Goal: Transaction & Acquisition: Obtain resource

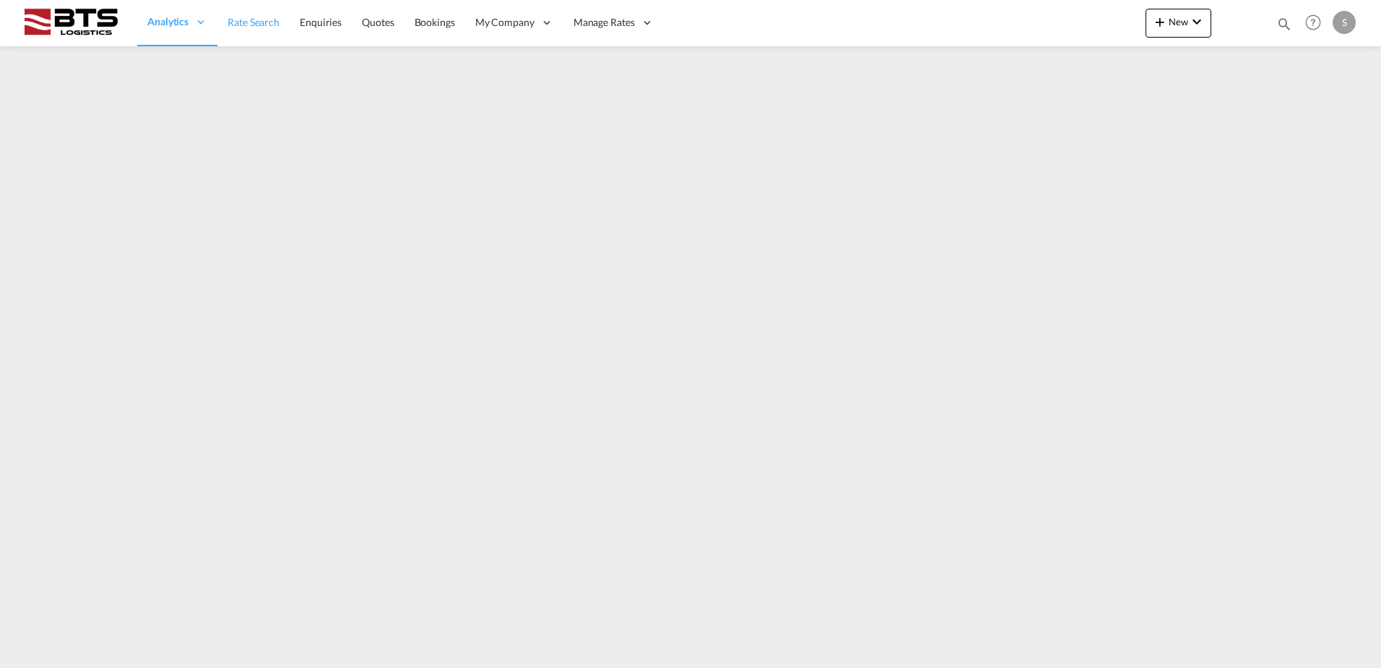
click at [256, 20] on span "Rate Search" at bounding box center [254, 22] width 52 height 12
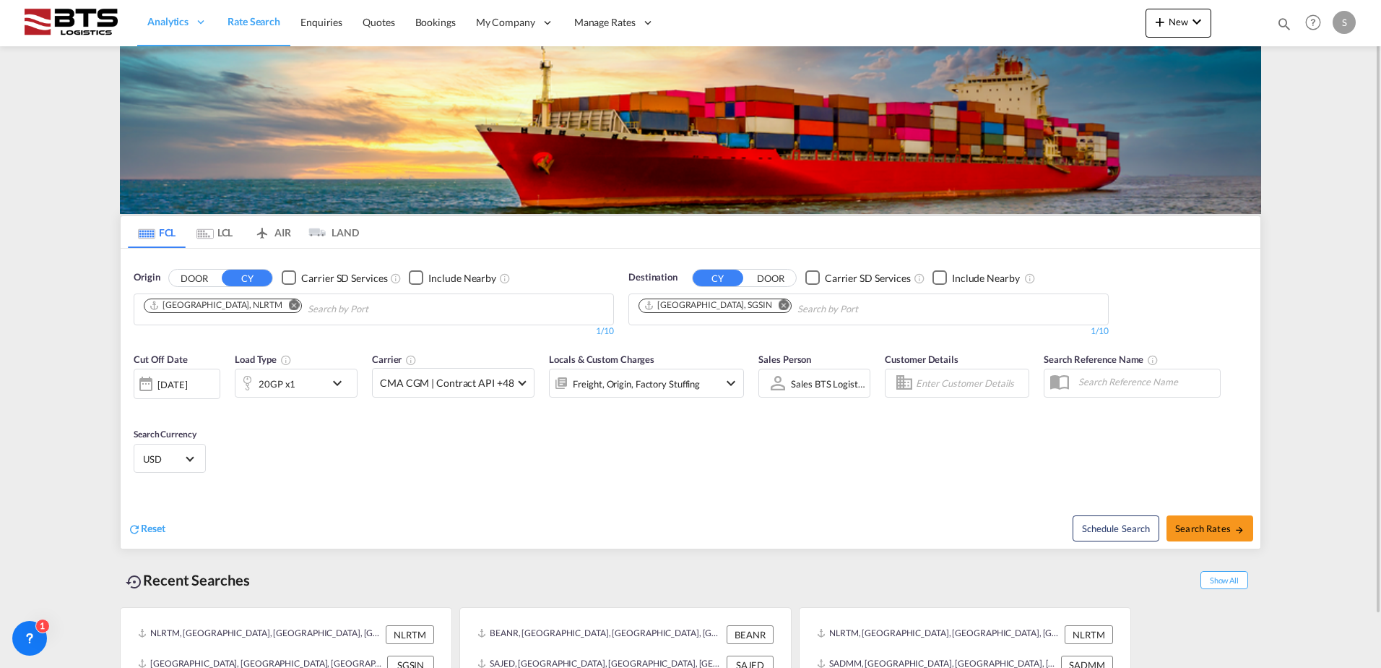
click at [779, 305] on md-icon "Remove" at bounding box center [784, 304] width 11 height 11
click at [719, 308] on body "Analytics Reports Dashboard Rate Search Enquiries Quotes Bookings" at bounding box center [690, 334] width 1381 height 668
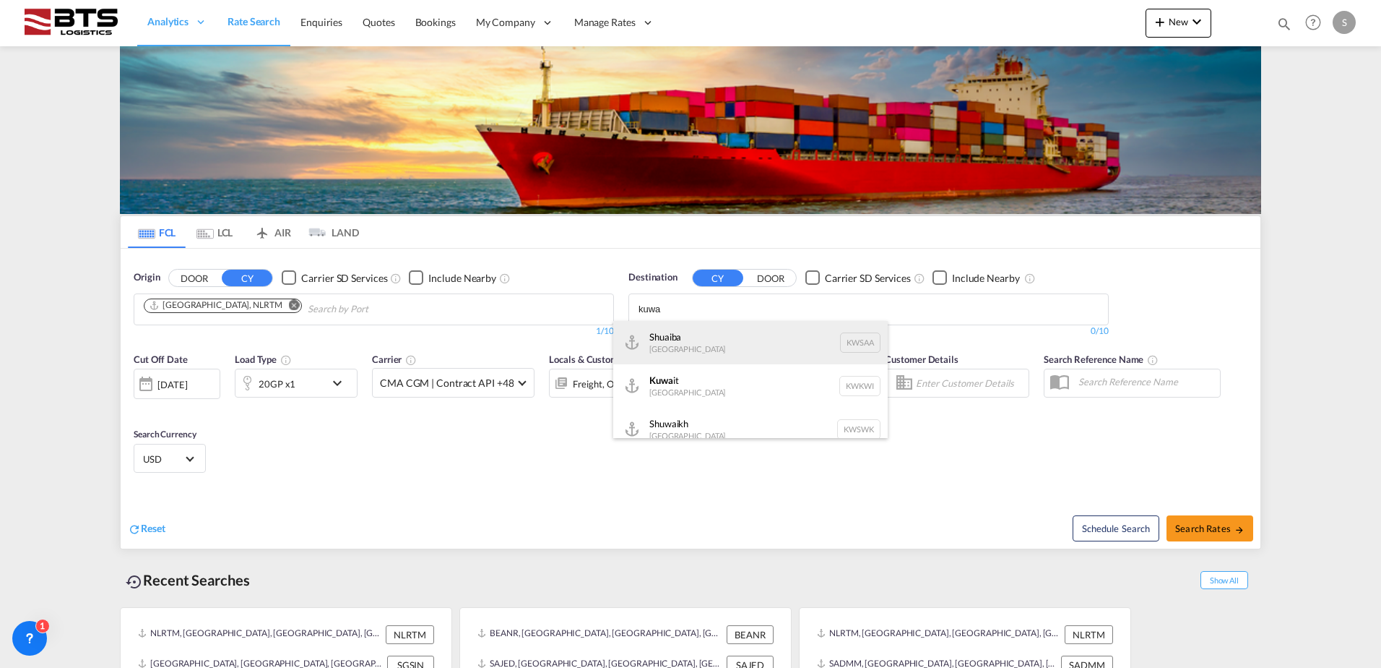
type input "kuwa"
click at [690, 379] on div "Kuwa it Kuwait KWKWI" at bounding box center [750, 385] width 275 height 43
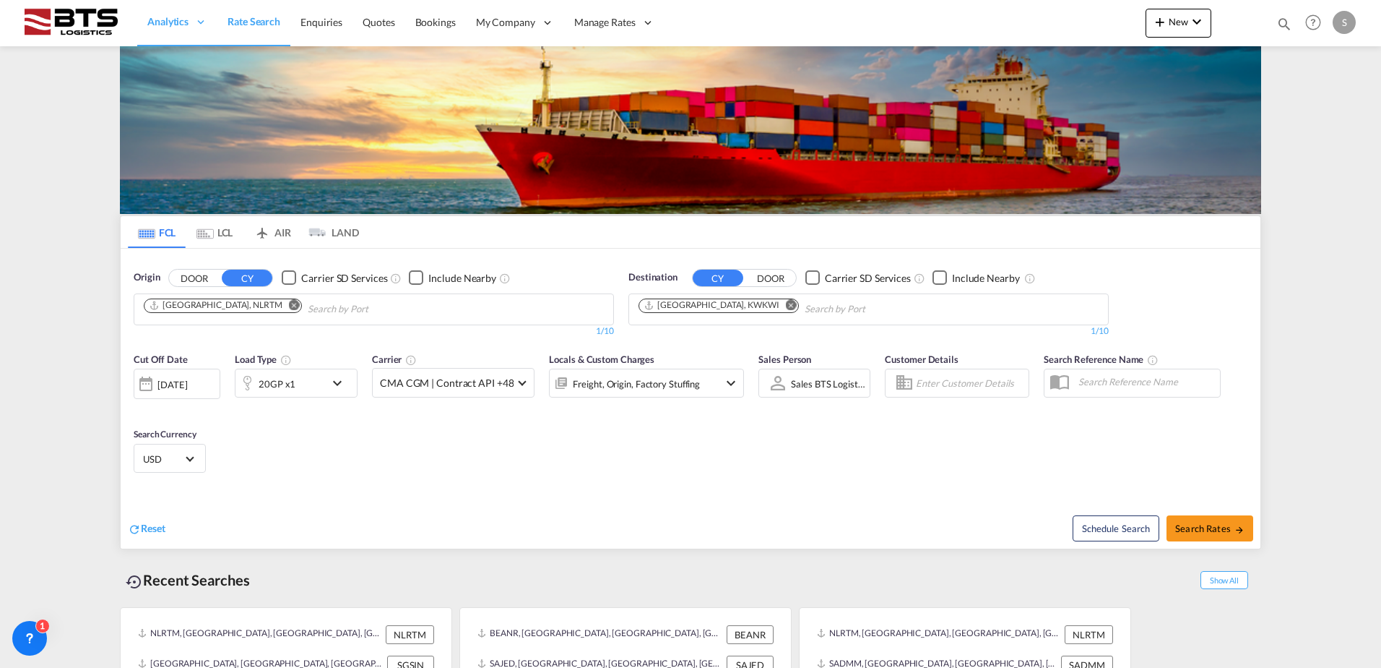
click at [781, 307] on body "Analytics Reports Dashboard Rate Search Enquiries Quotes Bookings" at bounding box center [690, 334] width 1381 height 668
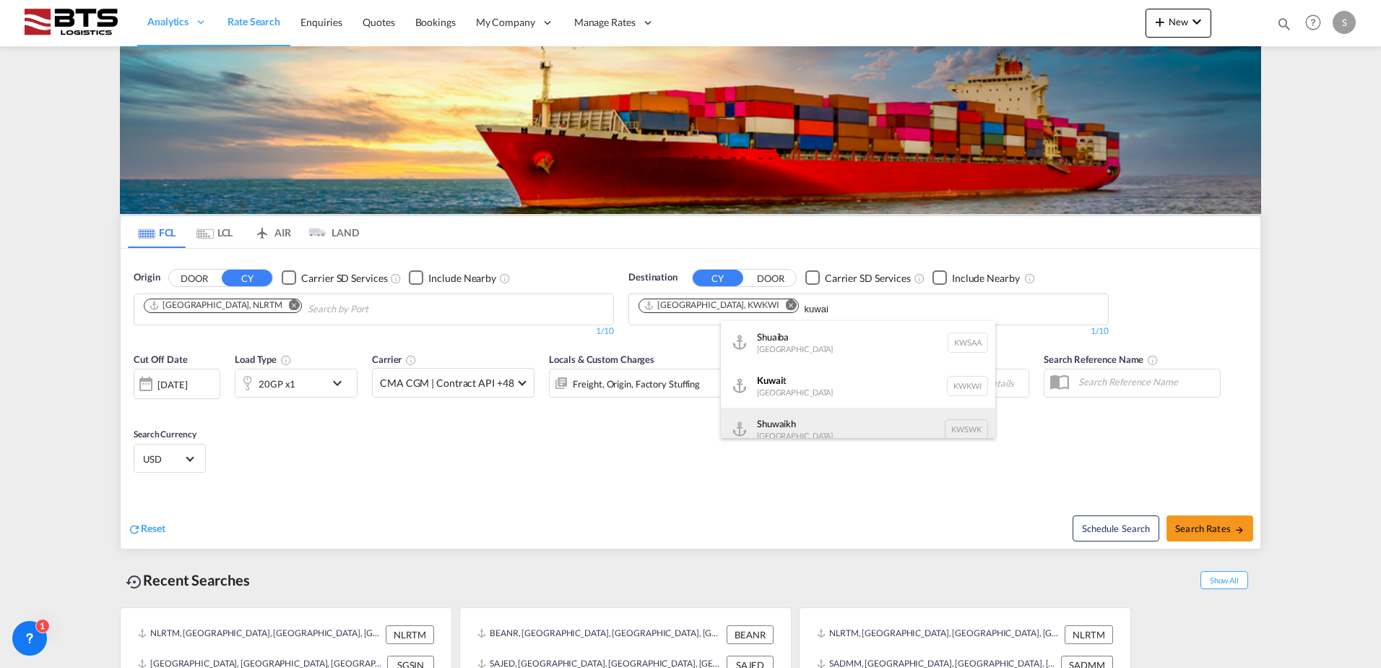
type input "kuwai"
click at [775, 415] on div "Shuwaikh Kuwait KWSWK" at bounding box center [858, 429] width 275 height 43
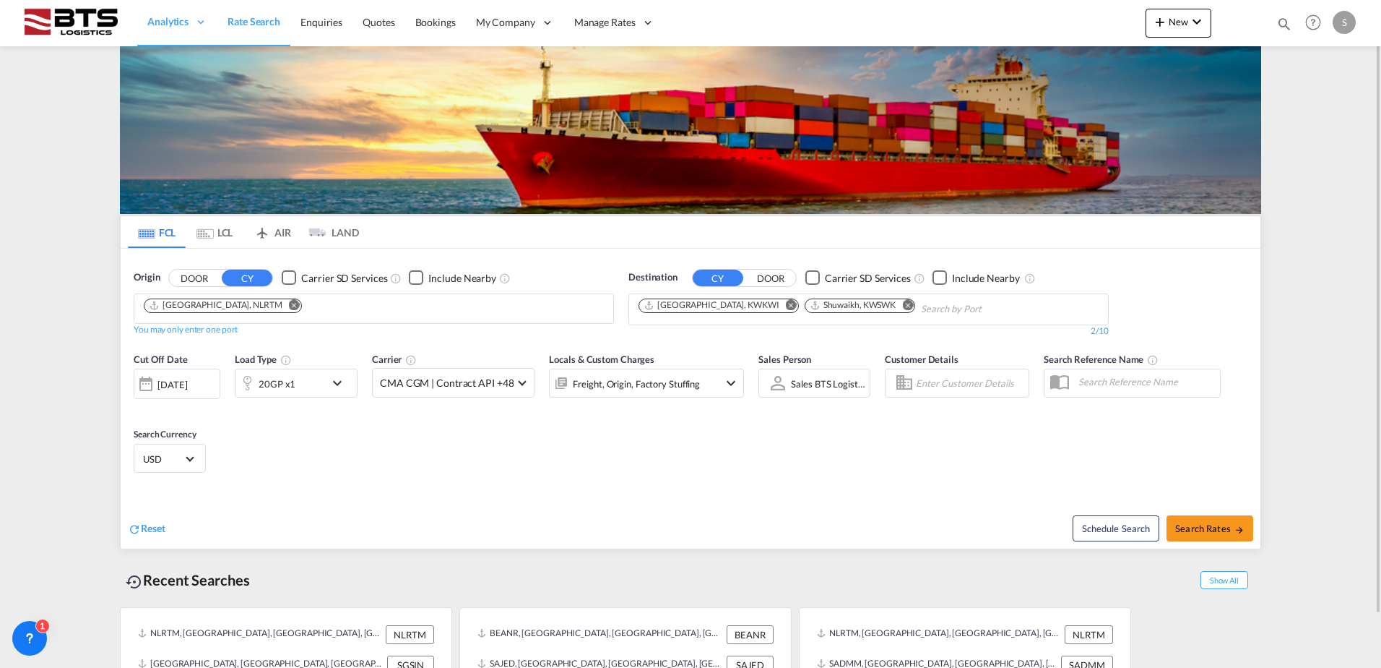
click at [335, 381] on md-icon "icon-chevron-down" at bounding box center [341, 382] width 25 height 17
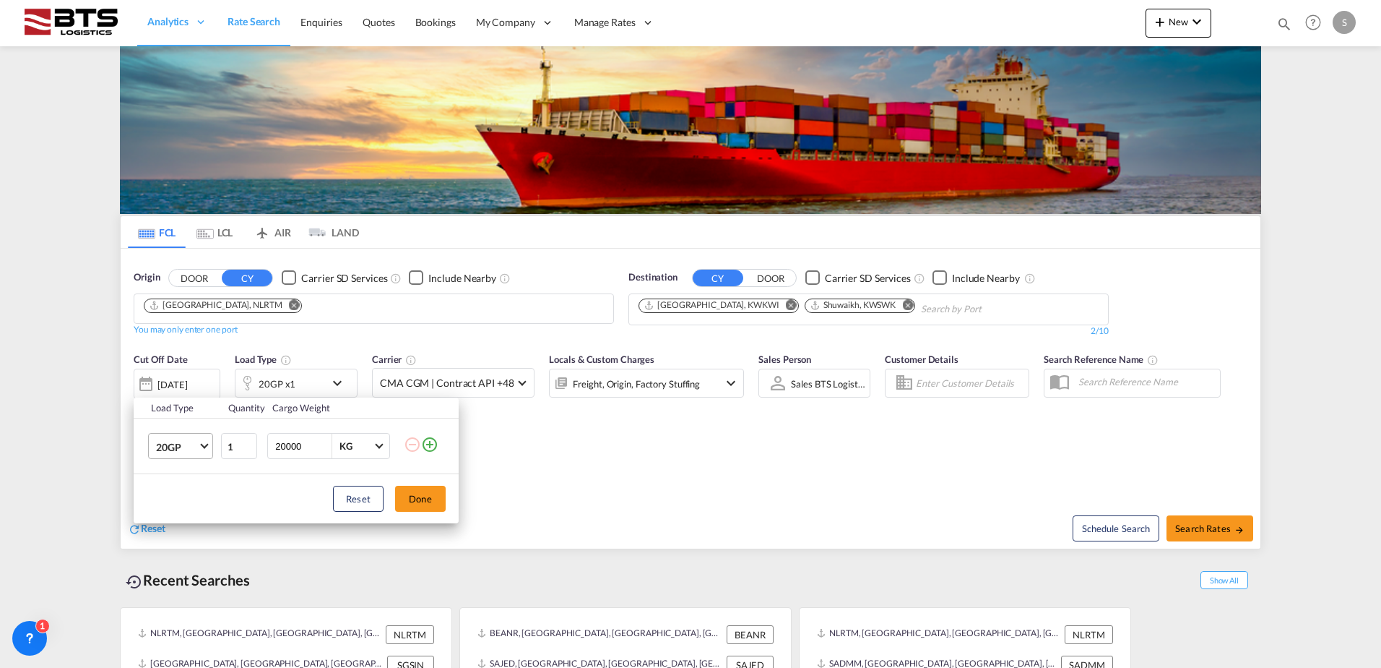
click at [200, 441] on md-select-value "20GP" at bounding box center [184, 446] width 58 height 25
click at [175, 505] on md-option "40HC" at bounding box center [194, 516] width 98 height 35
click at [432, 506] on button "Done" at bounding box center [420, 499] width 51 height 26
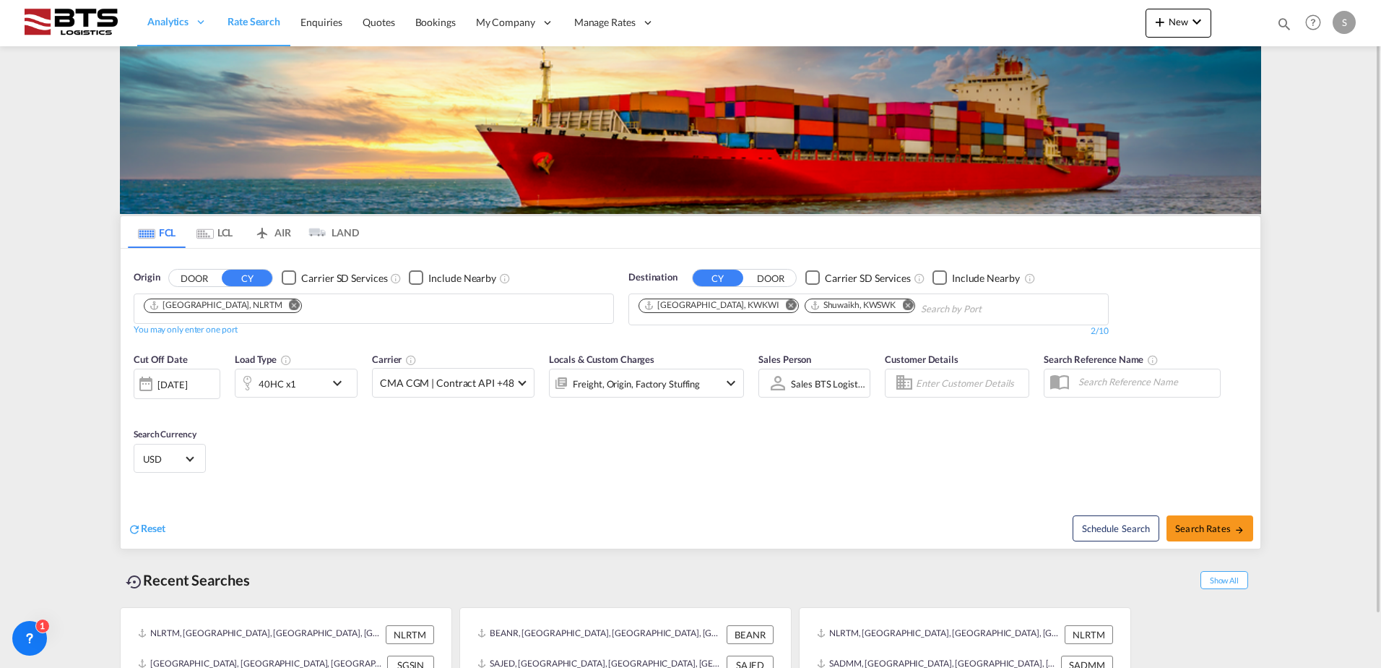
click at [150, 382] on div at bounding box center [145, 383] width 23 height 29
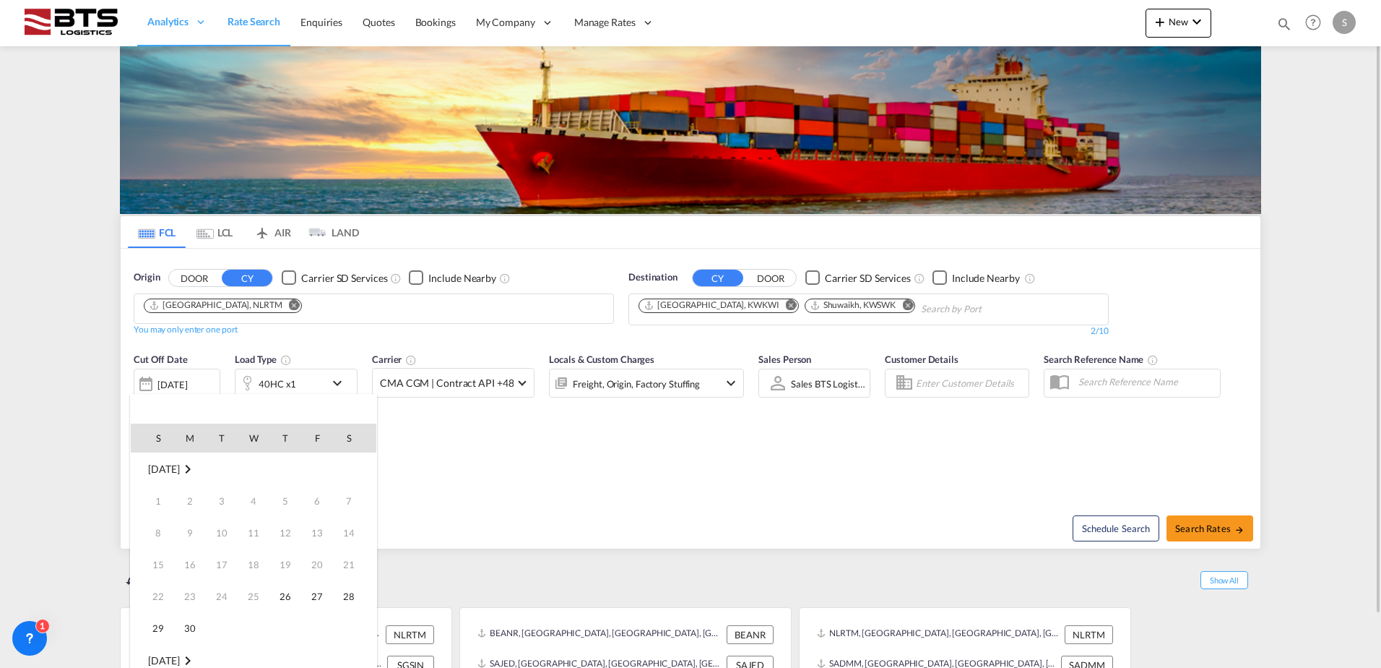
scroll to position [574, 0]
click at [258, 657] on span "1" at bounding box center [253, 660] width 29 height 29
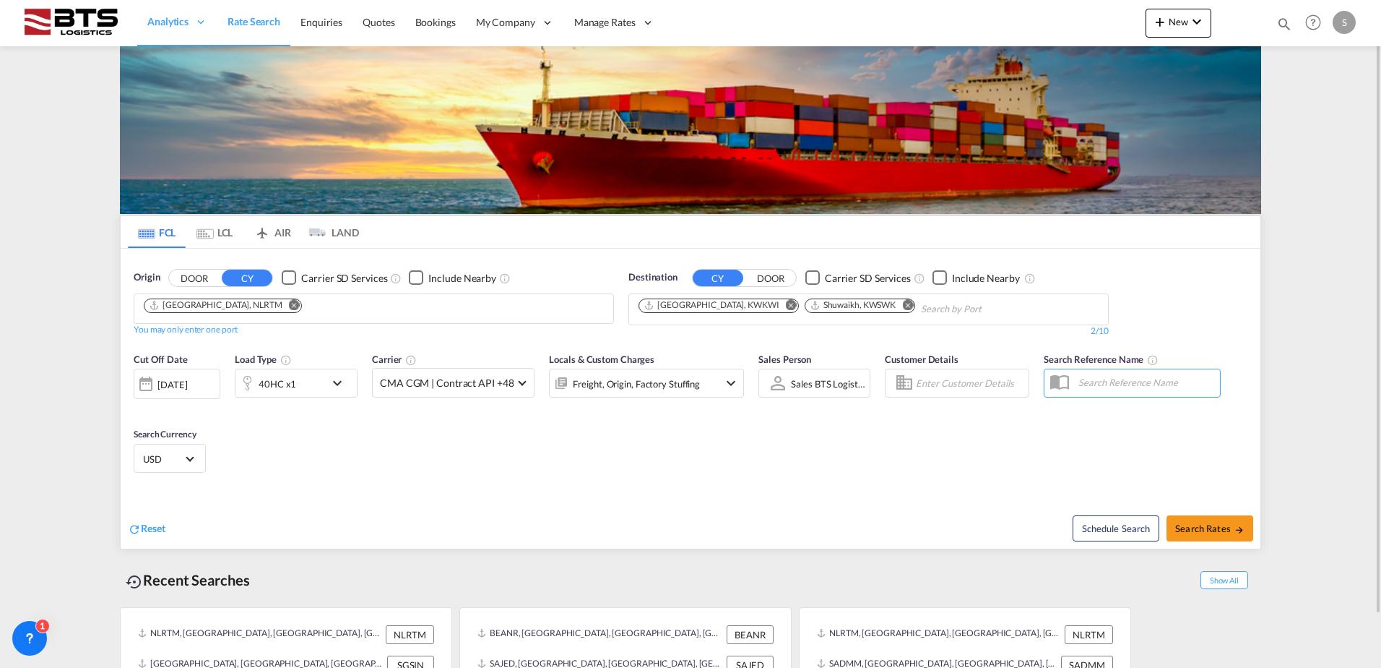
click at [491, 507] on div "Reset" at bounding box center [411, 517] width 566 height 40
click at [1205, 530] on span "Search Rates" at bounding box center [1210, 528] width 69 height 12
type input "NLRTM to KWKWI,KWSWK / 1 Oct 2025"
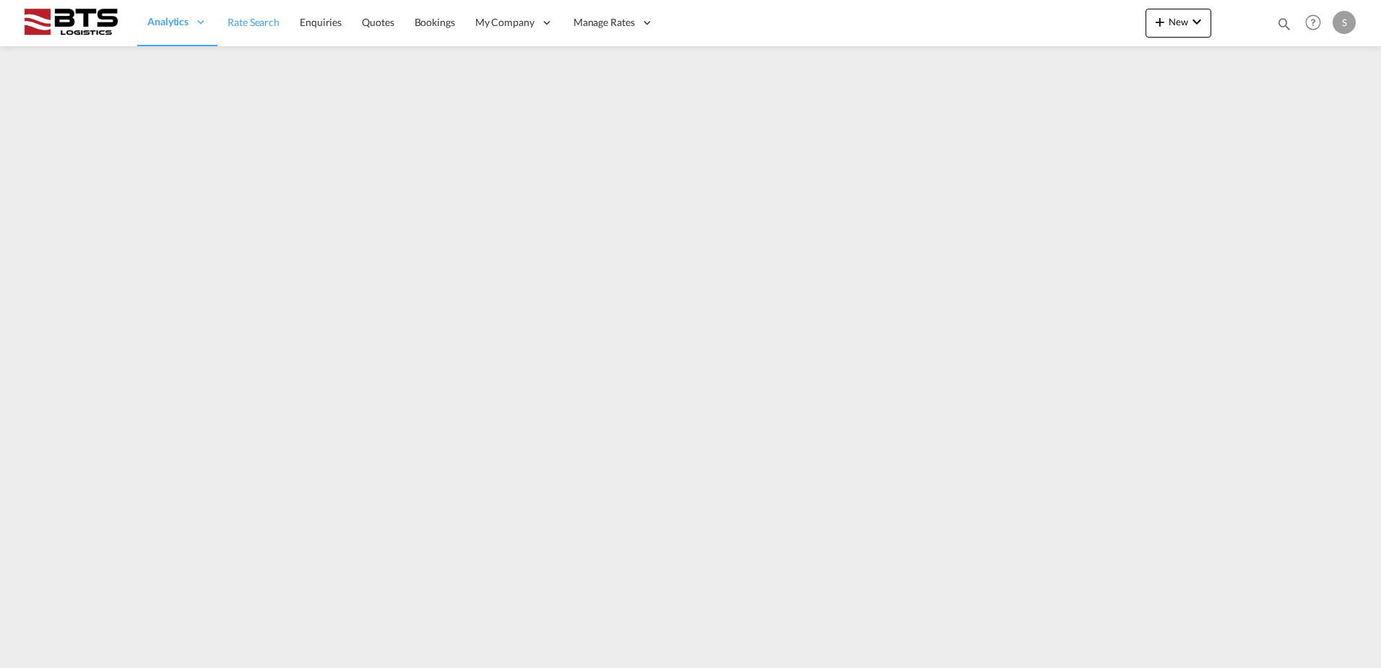
click at [239, 21] on span "Rate Search" at bounding box center [254, 22] width 52 height 12
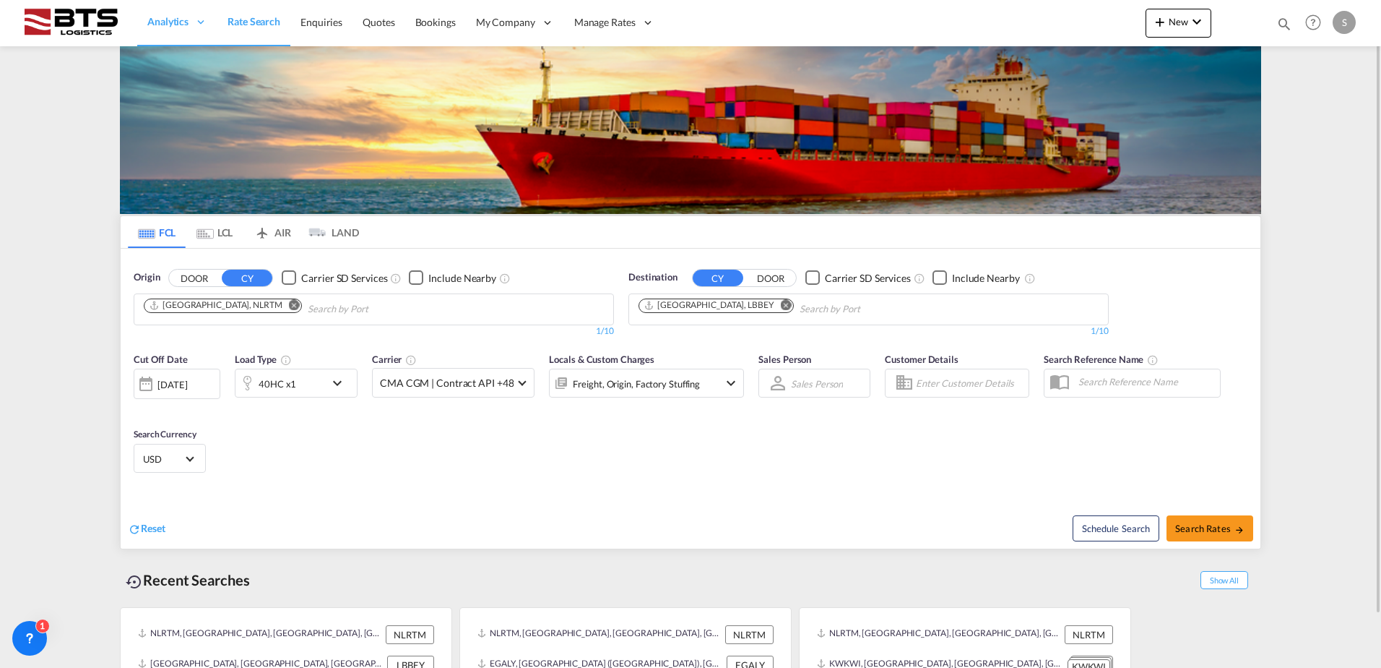
click at [781, 304] on md-icon "Remove" at bounding box center [786, 304] width 11 height 11
click at [701, 309] on input "Chips input." at bounding box center [707, 309] width 137 height 23
click at [700, 309] on body "Analytics Reports Dashboard Rate Search Enquiries Quotes Bookings" at bounding box center [690, 334] width 1381 height 668
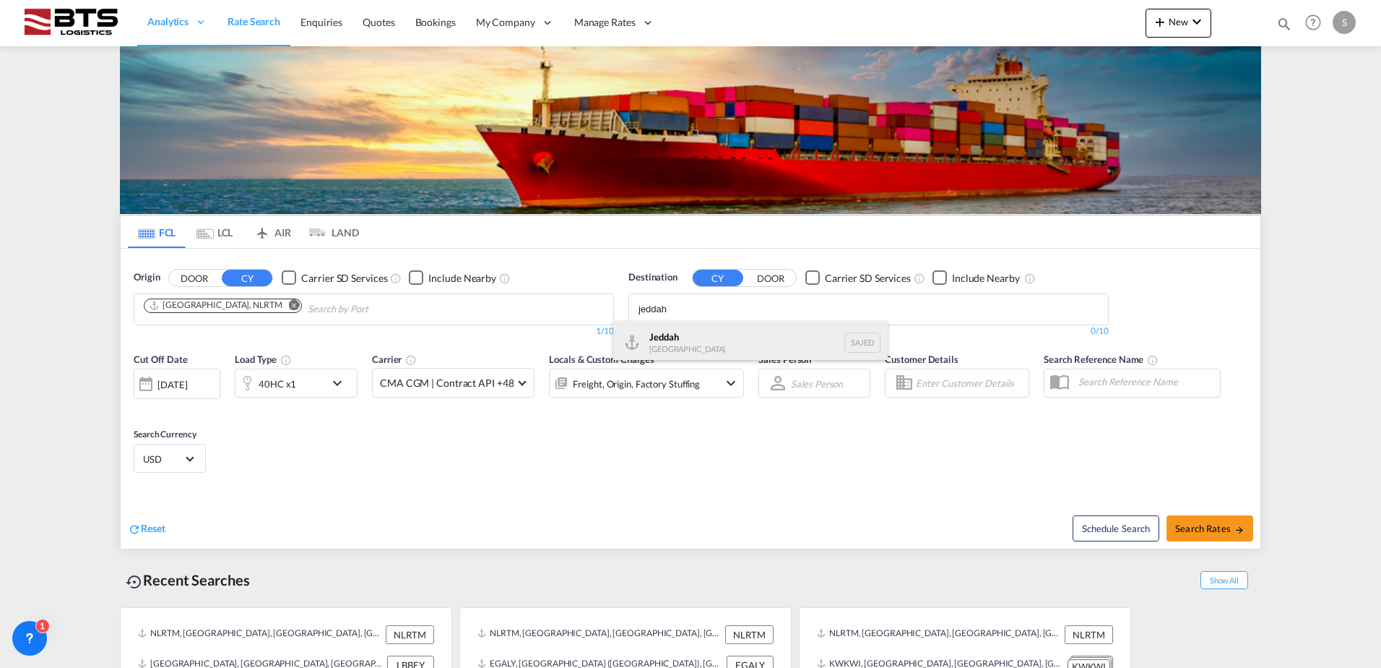
type input "jeddah"
click at [692, 336] on div "Jeddah [GEOGRAPHIC_DATA] SAJED" at bounding box center [750, 342] width 275 height 43
click at [168, 389] on div "[DATE]" at bounding box center [173, 384] width 30 height 13
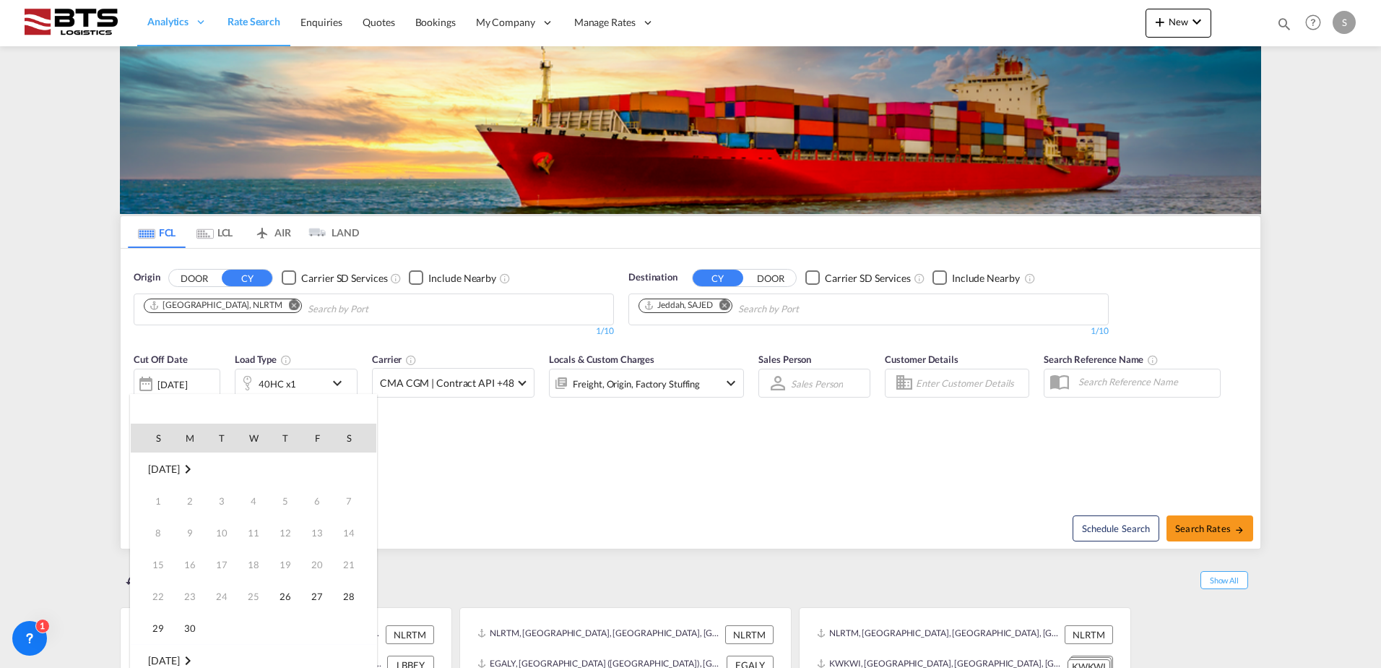
scroll to position [574, 0]
drag, startPoint x: 250, startPoint y: 657, endPoint x: 277, endPoint y: 632, distance: 36.3
click at [251, 657] on span "1" at bounding box center [253, 660] width 29 height 29
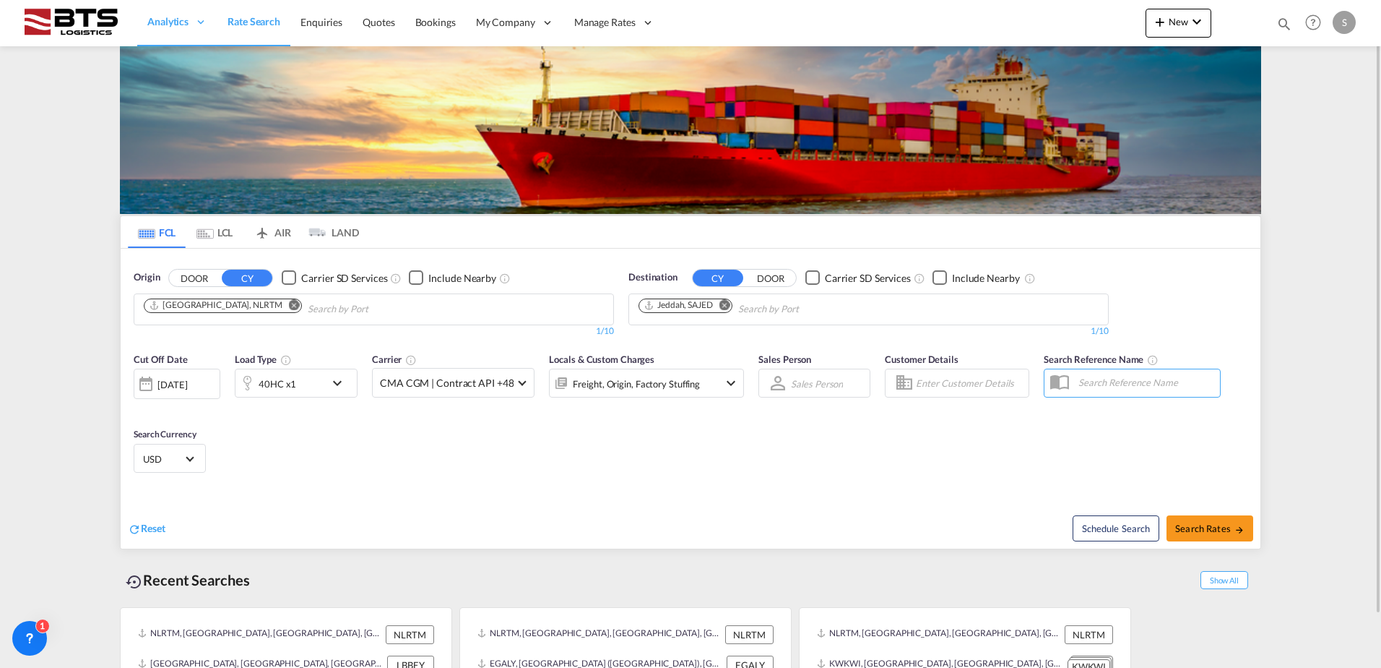
click at [418, 478] on div "Cut Off Date [DATE] [DATE] Load Type 40HC x1 Carrier CMA CGM | Contract API +48…" at bounding box center [691, 415] width 1140 height 141
click at [335, 381] on md-icon "icon-chevron-down" at bounding box center [341, 382] width 25 height 17
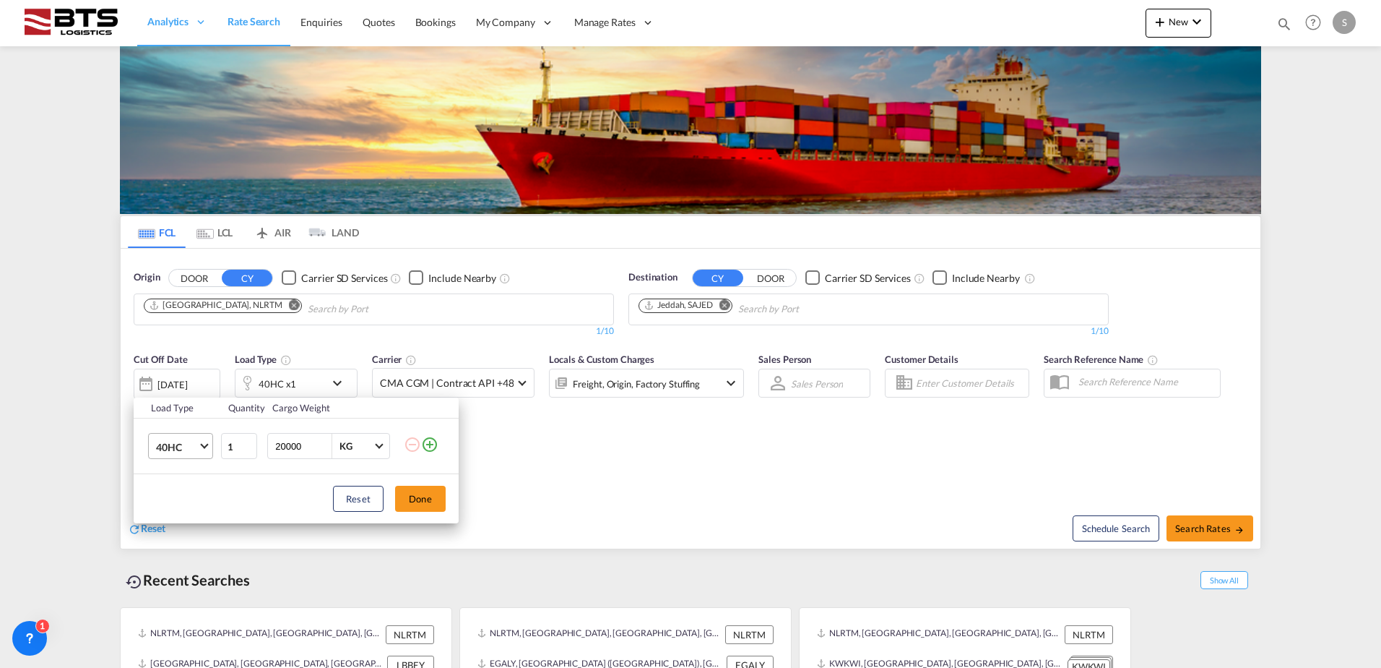
click at [207, 444] on span "Choose: \a40HC" at bounding box center [204, 445] width 8 height 8
click at [184, 377] on md-option "20GP" at bounding box center [194, 377] width 98 height 35
click at [408, 490] on button "Done" at bounding box center [420, 499] width 51 height 26
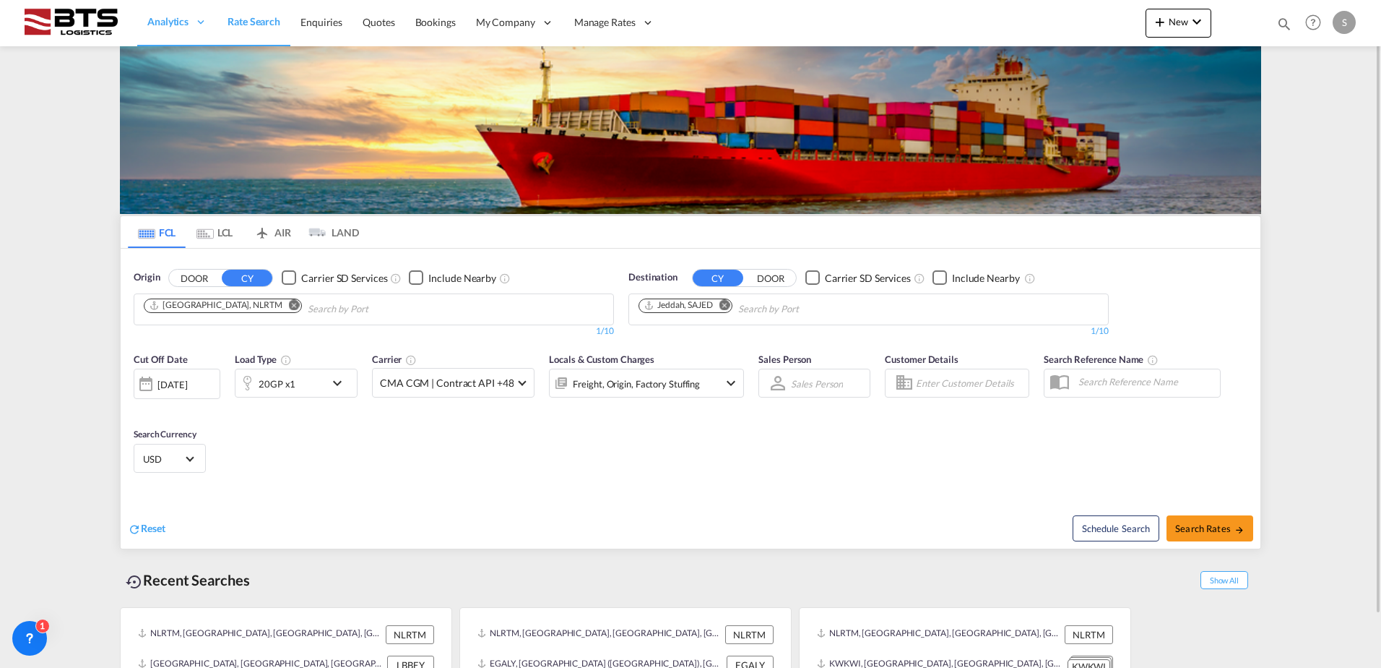
drag, startPoint x: 475, startPoint y: 453, endPoint x: 512, endPoint y: 450, distance: 36.2
click at [477, 452] on div "Cut Off Date [DATE] [DATE] Load Type 20GP x1 Carrier CMA CGM | Contract API +48…" at bounding box center [691, 415] width 1140 height 141
click at [1218, 519] on button "Search Rates" at bounding box center [1210, 528] width 87 height 26
type input "NLRTM to SAJED / [DATE]"
